Goal: Information Seeking & Learning: Learn about a topic

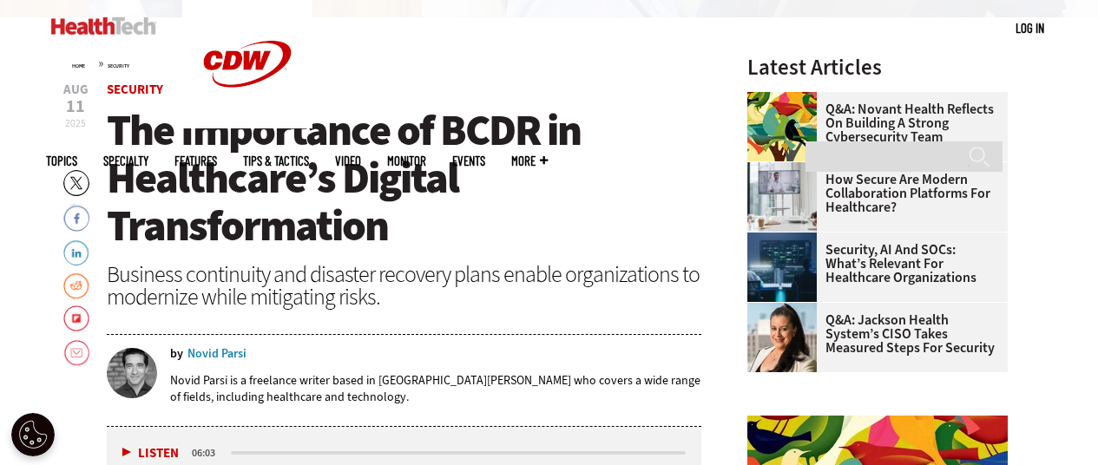
scroll to position [521, 0]
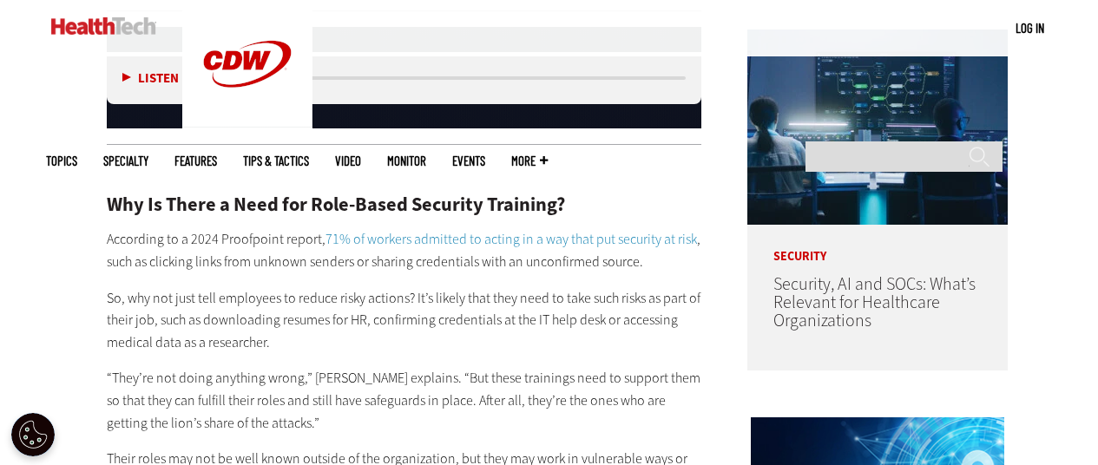
scroll to position [1302, 0]
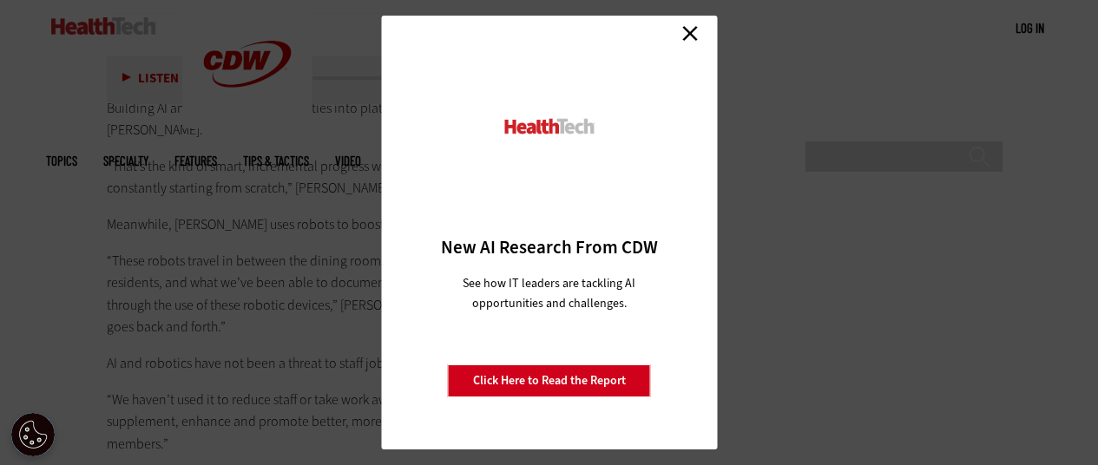
scroll to position [4339, 0]
click at [690, 30] on link "Close" at bounding box center [690, 33] width 26 height 26
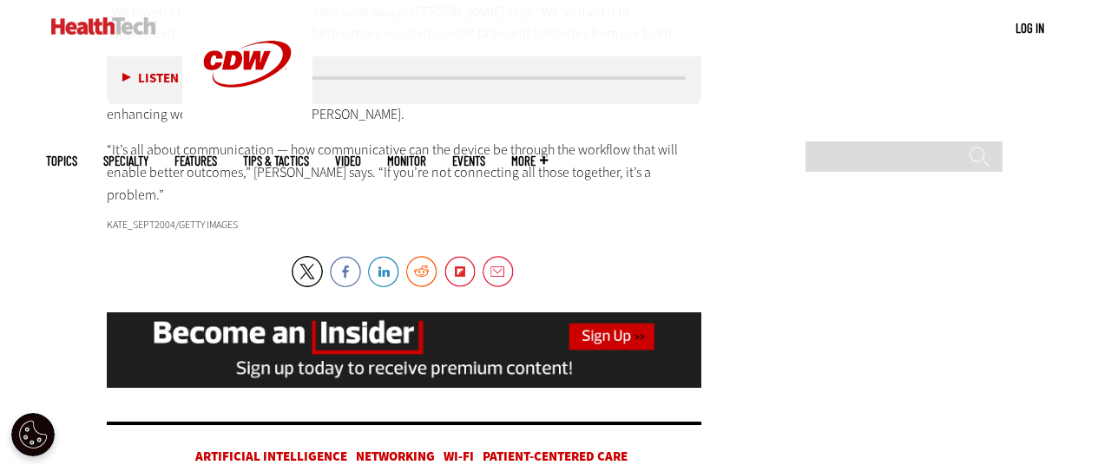
scroll to position [4599, 0]
